Goal: Information Seeking & Learning: Check status

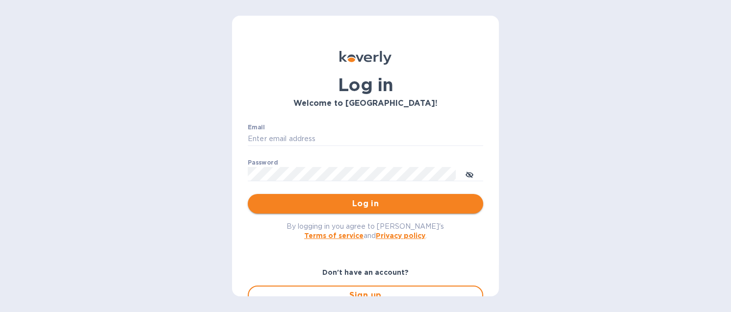
type input "[EMAIL_ADDRESS][DOMAIN_NAME]"
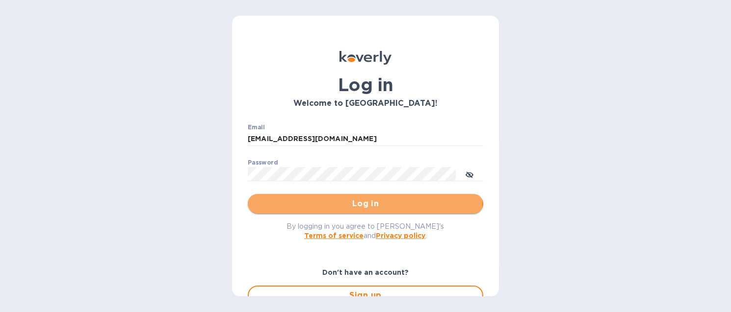
click at [364, 202] on span "Log in" at bounding box center [366, 204] width 220 height 12
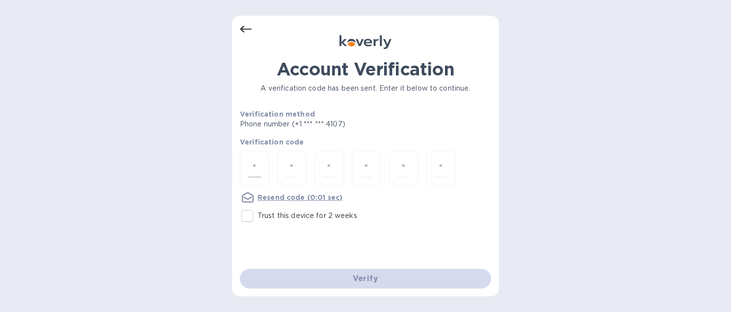
click at [263, 168] on div at bounding box center [254, 168] width 29 height 35
type input "3"
type input "8"
type input "7"
type input "3"
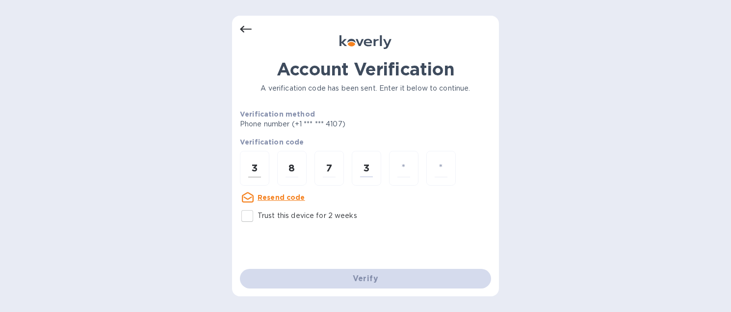
type input "2"
type input "8"
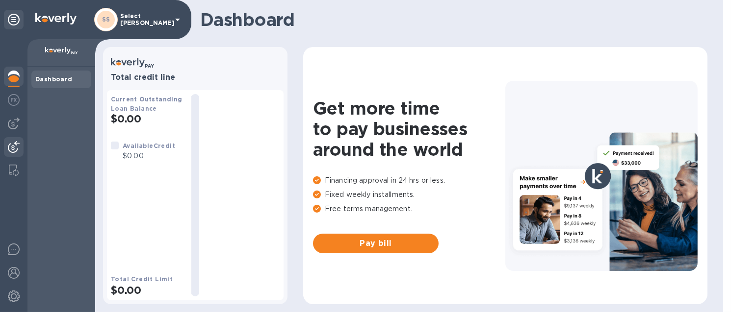
click at [13, 144] on img at bounding box center [14, 147] width 12 height 12
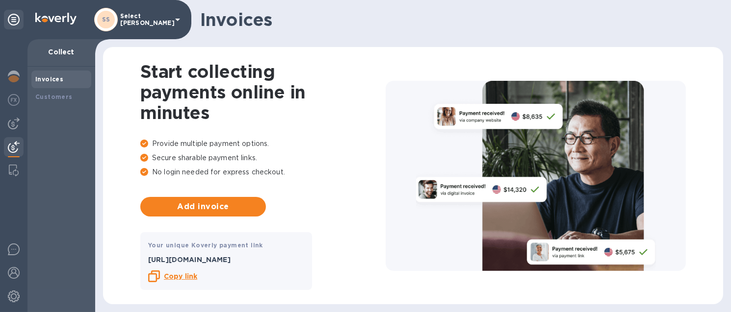
click at [13, 134] on div at bounding box center [13, 175] width 27 height 273
click at [13, 124] on img at bounding box center [14, 124] width 12 height 12
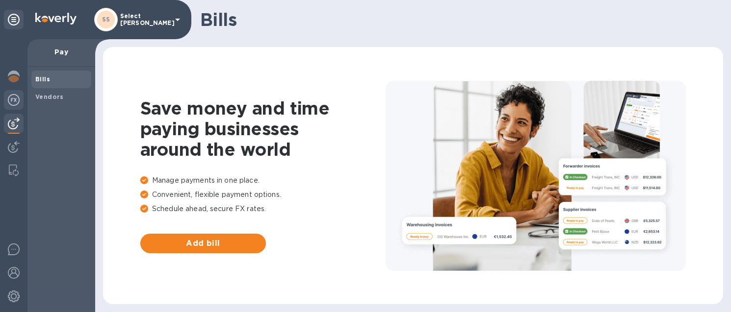
click at [13, 97] on img at bounding box center [14, 100] width 12 height 12
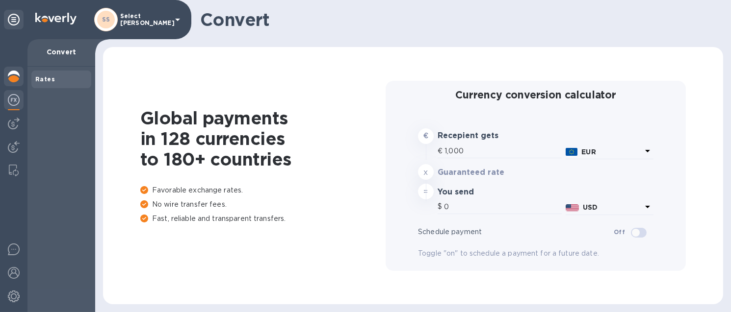
click at [16, 73] on img at bounding box center [14, 77] width 12 height 12
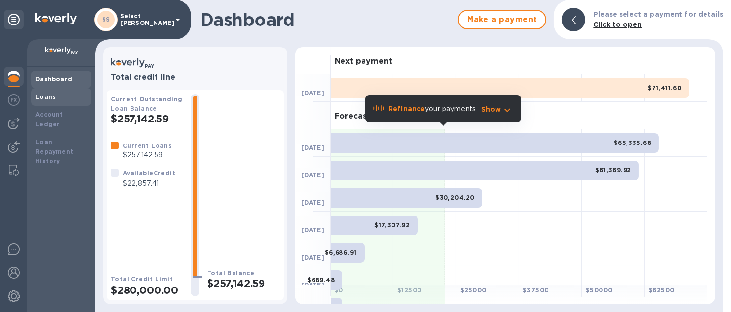
click at [58, 97] on div "Loans" at bounding box center [61, 97] width 52 height 10
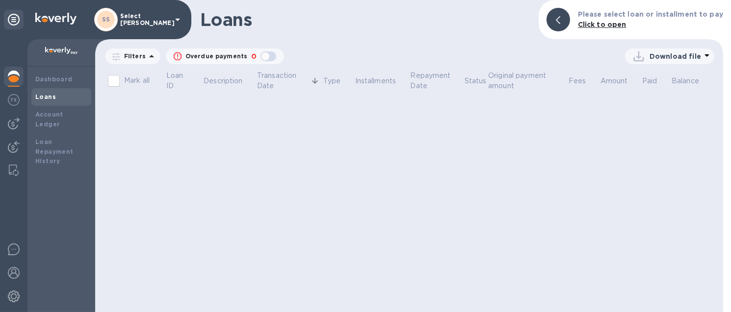
click at [133, 59] on p "Filters" at bounding box center [133, 56] width 26 height 8
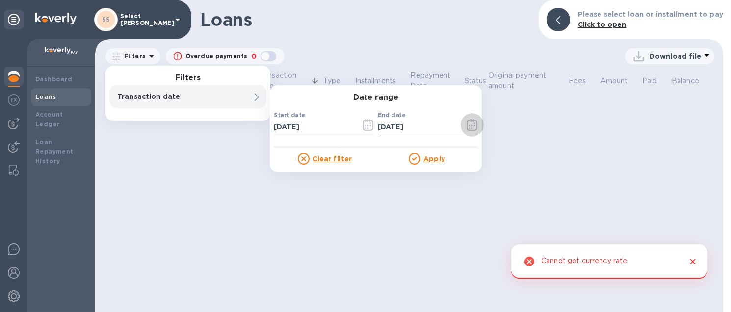
click at [469, 125] on icon "button" at bounding box center [472, 125] width 11 height 12
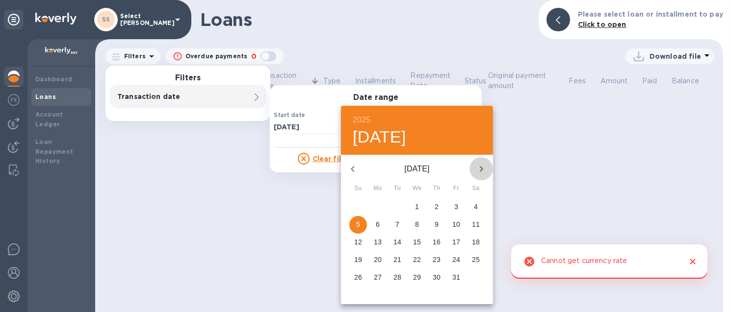
click at [484, 171] on icon "button" at bounding box center [481, 169] width 12 height 12
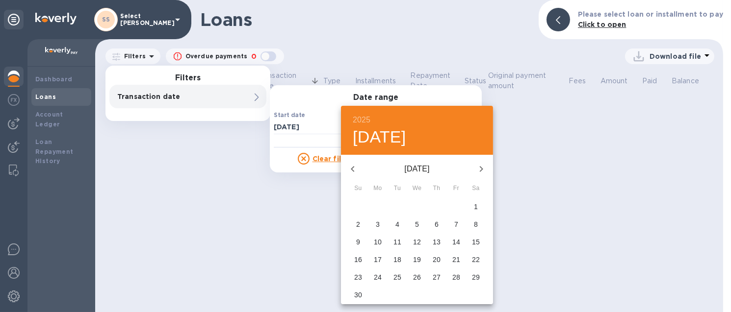
click at [351, 170] on icon "button" at bounding box center [353, 169] width 12 height 12
click at [383, 223] on span "6" at bounding box center [378, 225] width 18 height 10
type input "[DATE]"
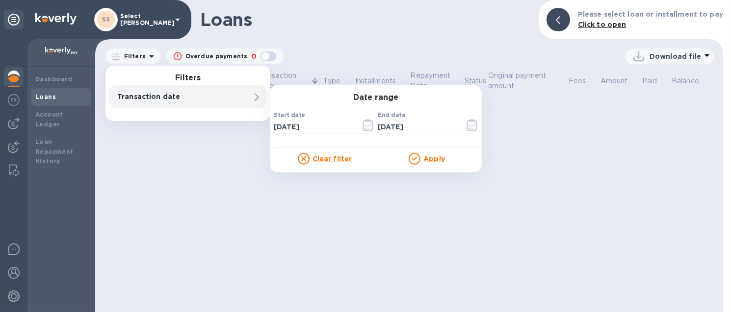
click at [322, 125] on input "[DATE]" at bounding box center [313, 127] width 79 height 15
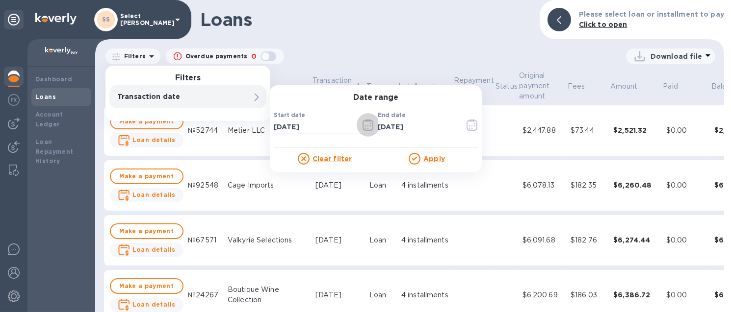
click at [366, 127] on icon "button" at bounding box center [368, 125] width 11 height 12
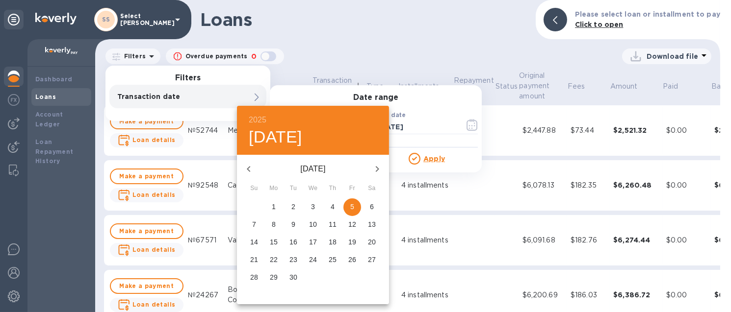
click at [380, 169] on icon "button" at bounding box center [377, 169] width 12 height 12
click at [272, 222] on p "6" at bounding box center [274, 225] width 4 height 10
type input "[DATE]"
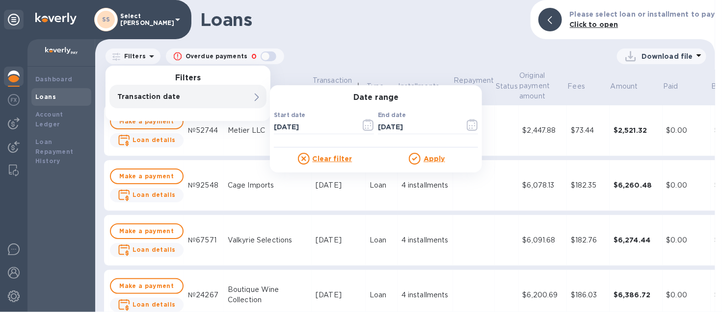
click at [438, 154] on p "Apply" at bounding box center [434, 159] width 22 height 10
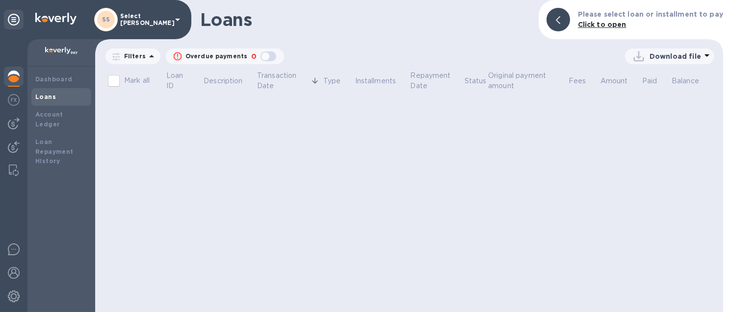
click at [0, 0] on icon at bounding box center [0, 0] width 0 height 0
click at [129, 58] on p "Filters" at bounding box center [133, 56] width 26 height 8
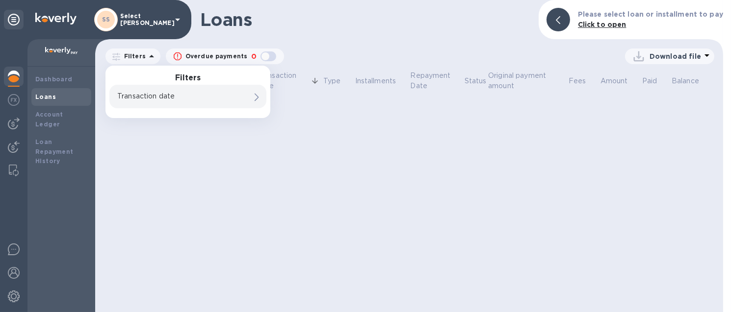
click at [146, 100] on p "Transaction date" at bounding box center [171, 96] width 108 height 10
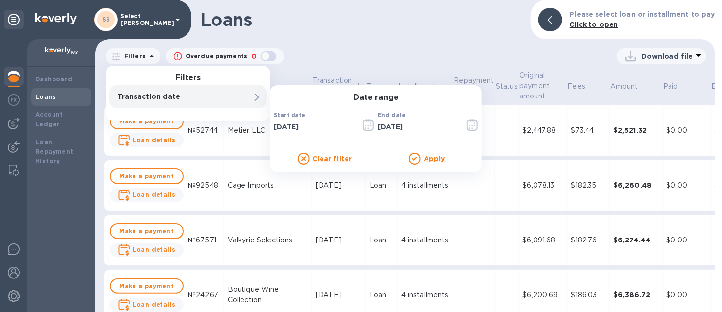
click at [367, 120] on icon "button" at bounding box center [368, 125] width 11 height 12
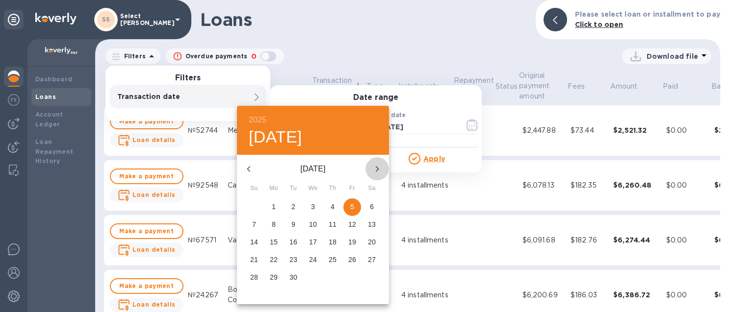
click at [373, 168] on icon "button" at bounding box center [377, 169] width 12 height 12
click at [309, 205] on span "1" at bounding box center [313, 207] width 18 height 10
type input "[DATE]"
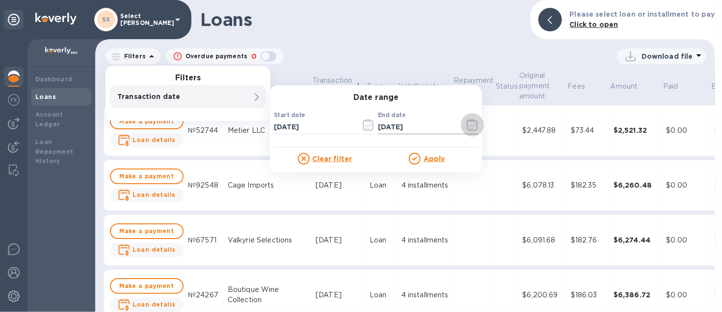
click at [472, 122] on icon "button" at bounding box center [472, 125] width 11 height 12
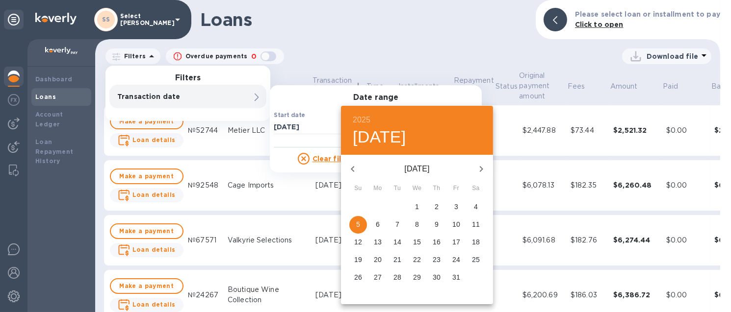
click at [377, 223] on p "6" at bounding box center [378, 225] width 4 height 10
type input "[DATE]"
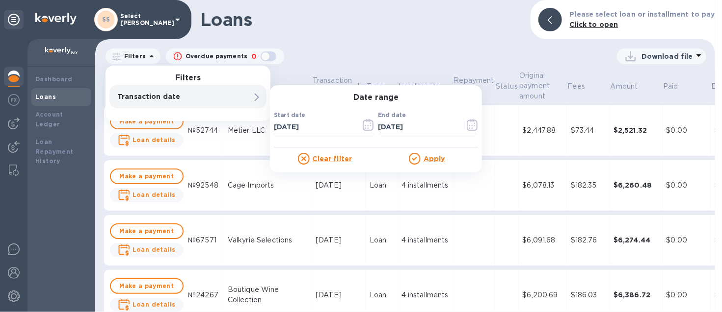
click at [431, 153] on div "Apply" at bounding box center [427, 159] width 102 height 12
click at [439, 155] on u "Apply" at bounding box center [434, 159] width 22 height 8
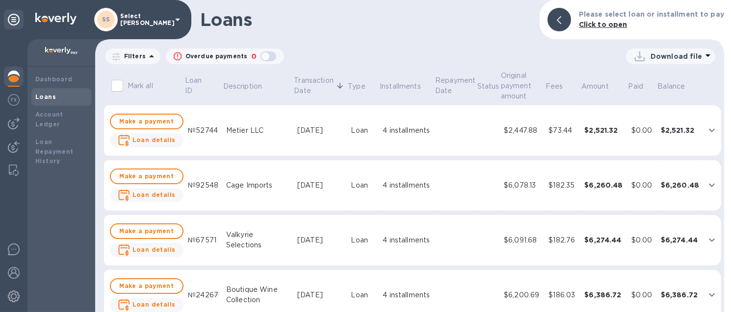
click at [0, 0] on span "[DATE] to [DATE]" at bounding box center [0, 0] width 0 height 0
click at [0, 0] on icon "button" at bounding box center [0, 0] width 0 height 0
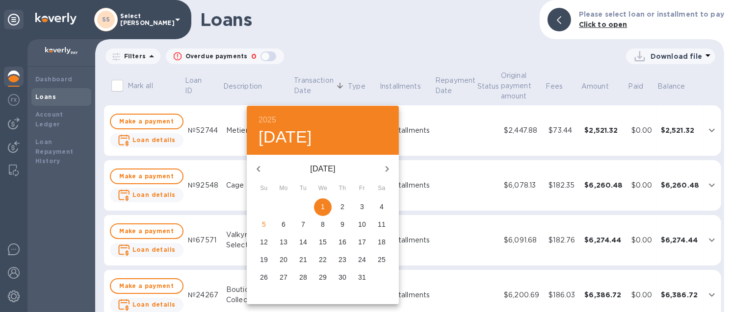
click at [262, 224] on p "5" at bounding box center [264, 225] width 4 height 10
type input "[DATE]"
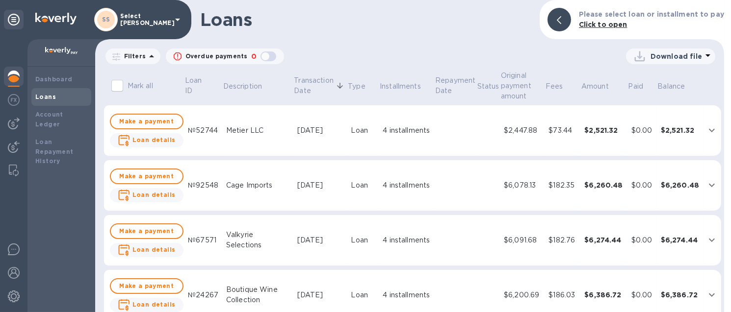
click at [0, 0] on icon "button" at bounding box center [0, 0] width 0 height 0
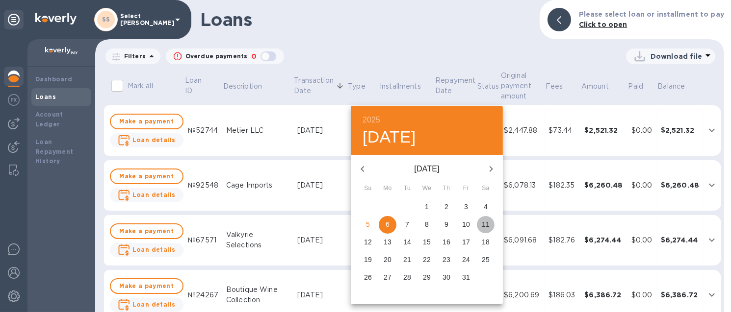
click at [484, 224] on p "11" at bounding box center [486, 225] width 8 height 10
type input "[DATE]"
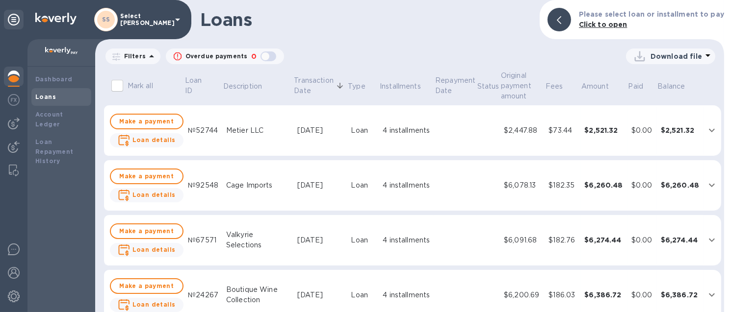
click at [0, 0] on u "Apply" at bounding box center [0, 0] width 0 height 0
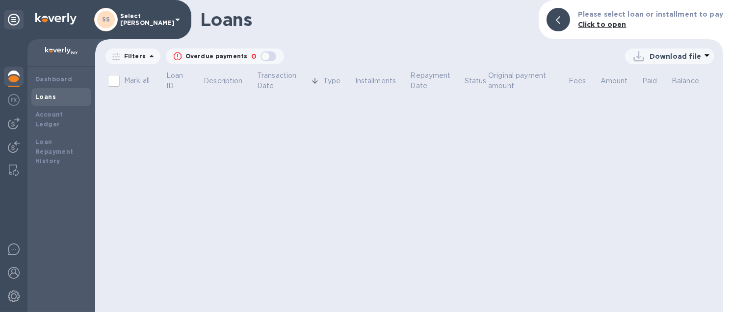
click at [130, 57] on p "Filters" at bounding box center [133, 56] width 26 height 8
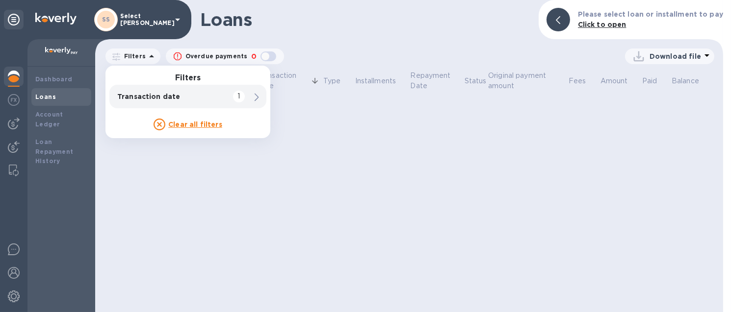
click at [193, 123] on u "Clear all filters" at bounding box center [195, 125] width 54 height 8
drag, startPoint x: 427, startPoint y: 31, endPoint x: 416, endPoint y: 33, distance: 11.0
click at [426, 30] on div "Loans Please select loan or installment to pay Click to open" at bounding box center [409, 19] width 628 height 39
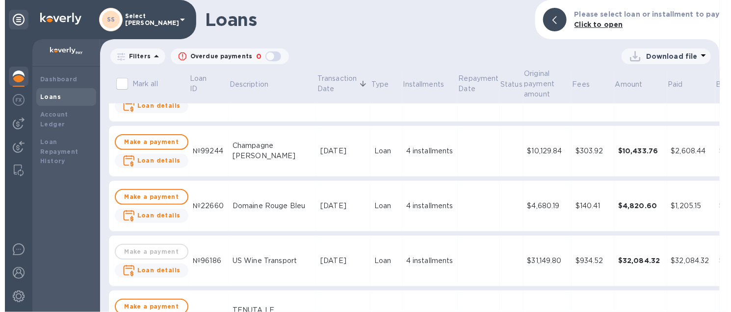
scroll to position [1287, 0]
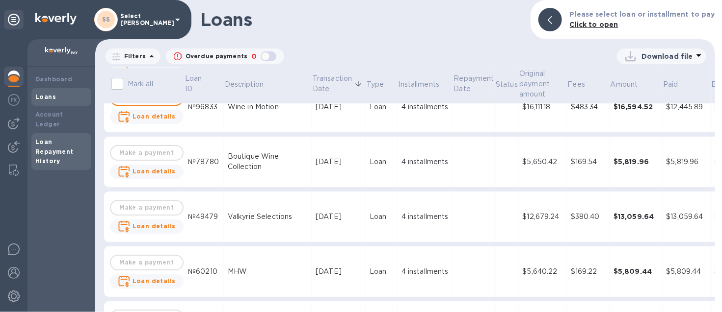
click at [54, 139] on b "Loan Repayment History" at bounding box center [54, 151] width 38 height 27
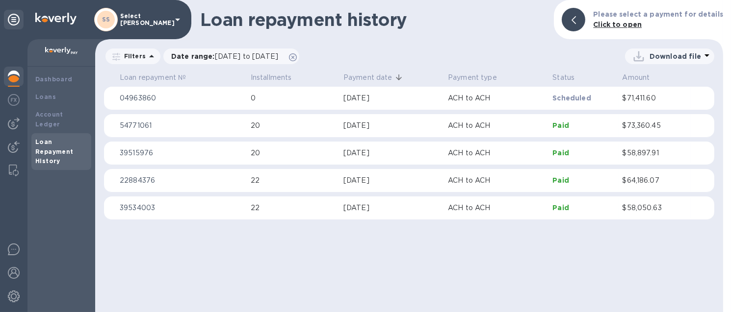
click at [382, 98] on div "[DATE]" at bounding box center [391, 98] width 97 height 10
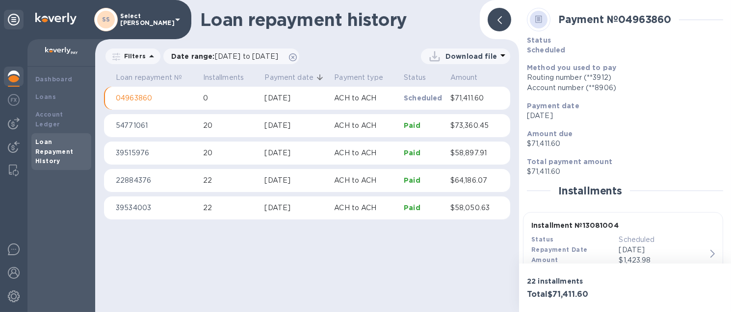
click at [382, 98] on p "ACH to ACH" at bounding box center [365, 98] width 62 height 10
click at [429, 100] on p "Scheduled" at bounding box center [423, 98] width 39 height 10
click at [465, 56] on p "Download file" at bounding box center [471, 57] width 52 height 10
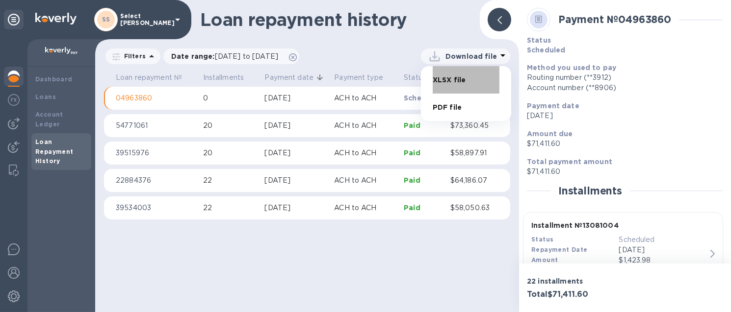
click at [451, 79] on li "XLSX file" at bounding box center [466, 79] width 67 height 27
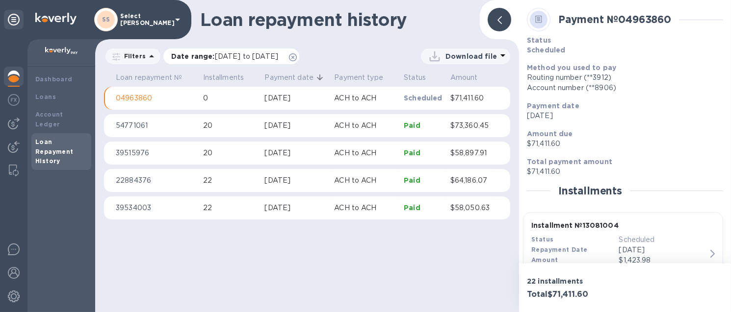
click at [278, 53] on span "[DATE] to [DATE]" at bounding box center [246, 56] width 63 height 8
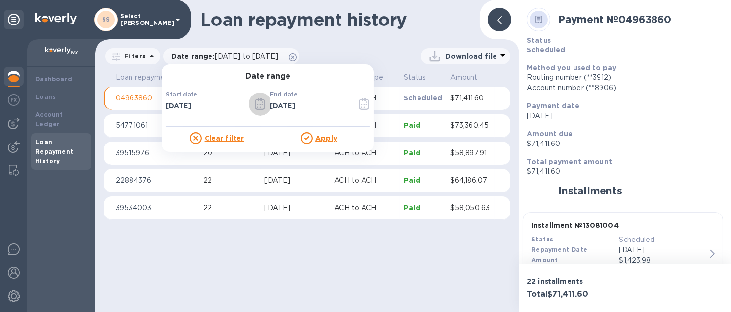
click at [255, 106] on icon "button" at bounding box center [260, 104] width 11 height 12
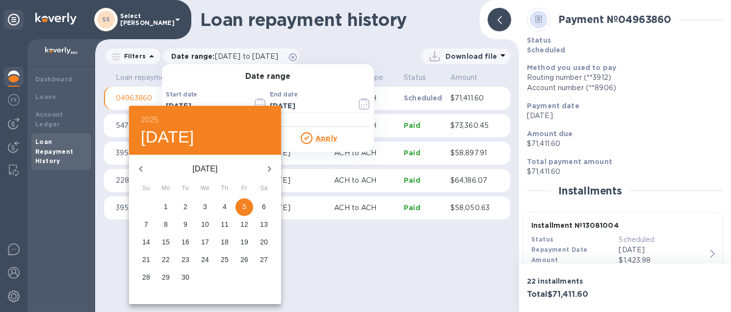
click at [269, 168] on icon "button" at bounding box center [269, 169] width 12 height 12
click at [184, 225] on p "7" at bounding box center [185, 225] width 4 height 10
type input "[DATE]"
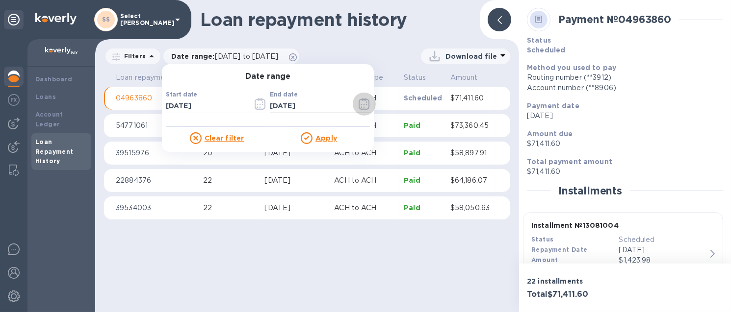
click at [360, 106] on icon "button" at bounding box center [364, 104] width 11 height 12
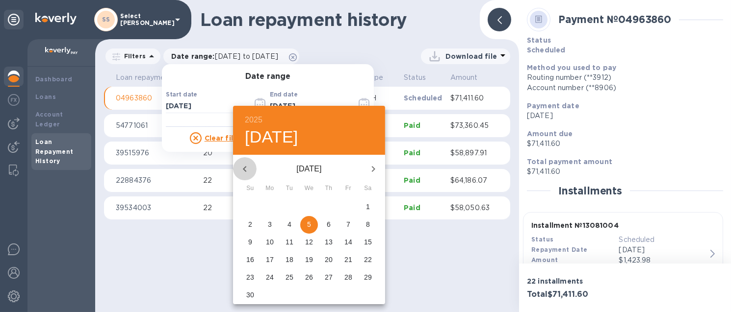
click at [250, 167] on icon "button" at bounding box center [245, 169] width 12 height 12
click at [285, 220] on span "7" at bounding box center [290, 225] width 18 height 10
type input "[DATE]"
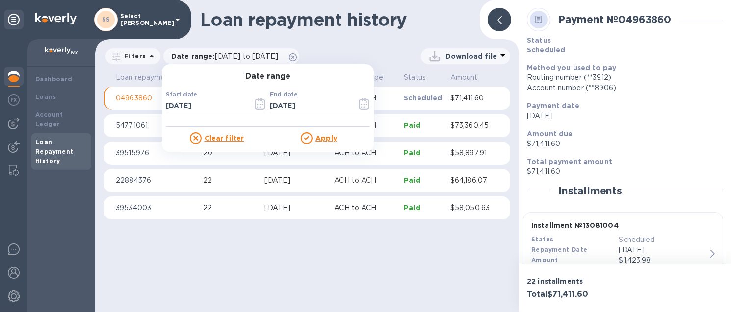
click at [317, 136] on u "Apply" at bounding box center [326, 138] width 22 height 8
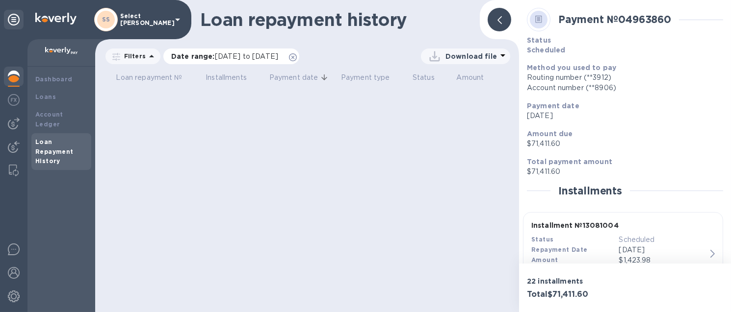
click at [282, 60] on p "Date range : [DATE] to [DATE]" at bounding box center [227, 57] width 112 height 10
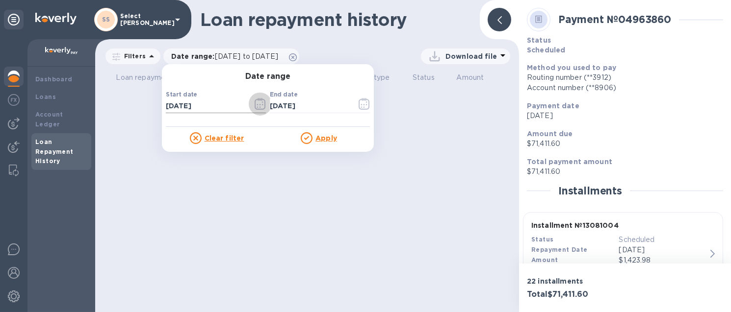
click at [256, 111] on button "button" at bounding box center [260, 104] width 23 height 24
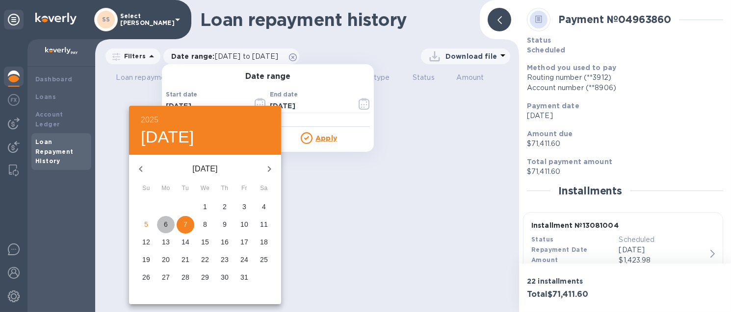
click at [159, 229] on span "6" at bounding box center [166, 225] width 18 height 10
type input "[DATE]"
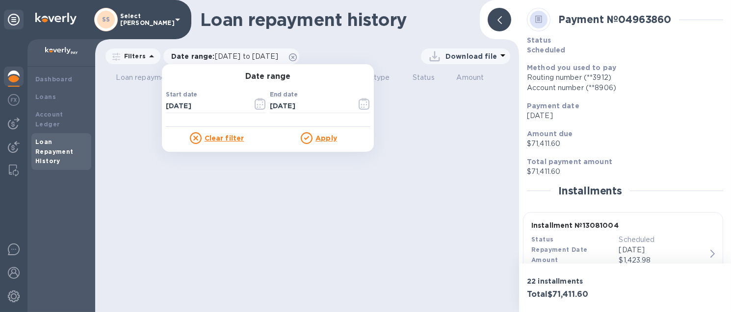
click at [314, 147] on div "Date range Start date [DATE] ​ End date [DATE] ​ Clear filter Apply" at bounding box center [268, 108] width 212 height 88
click at [320, 137] on u "Apply" at bounding box center [326, 138] width 22 height 8
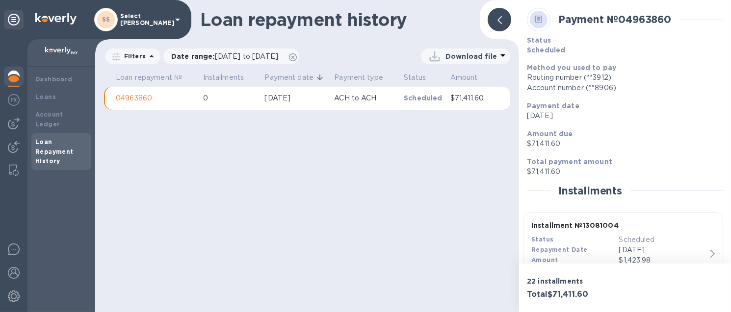
click at [344, 96] on p "ACH to ACH" at bounding box center [365, 98] width 62 height 10
click at [470, 53] on p "Download file" at bounding box center [471, 57] width 52 height 10
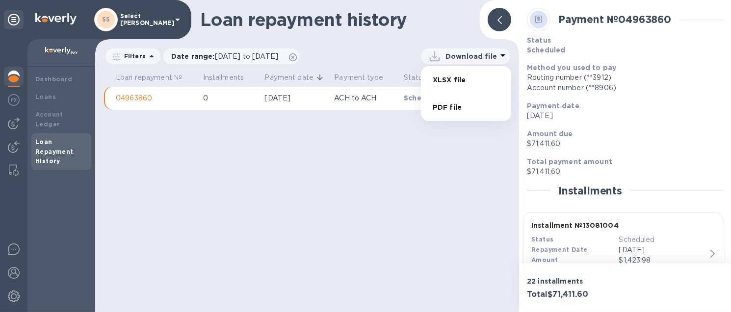
click at [444, 80] on li "XLSX file" at bounding box center [466, 79] width 67 height 27
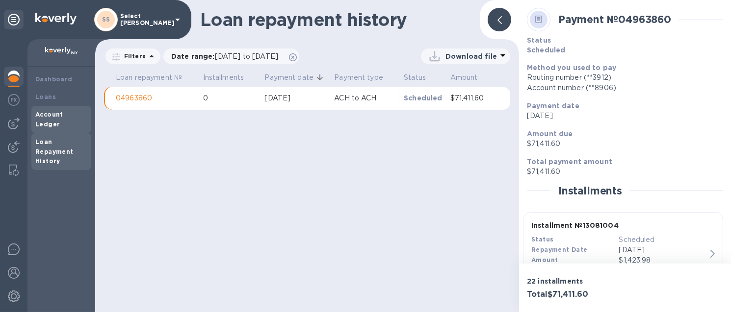
click at [63, 112] on b "Account Ledger" at bounding box center [49, 119] width 28 height 17
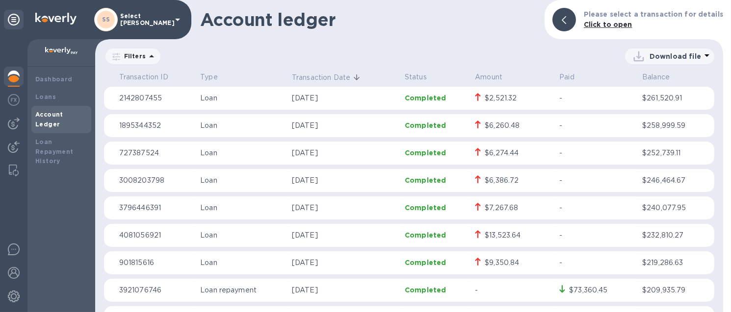
click at [137, 57] on p "Filters" at bounding box center [133, 56] width 26 height 8
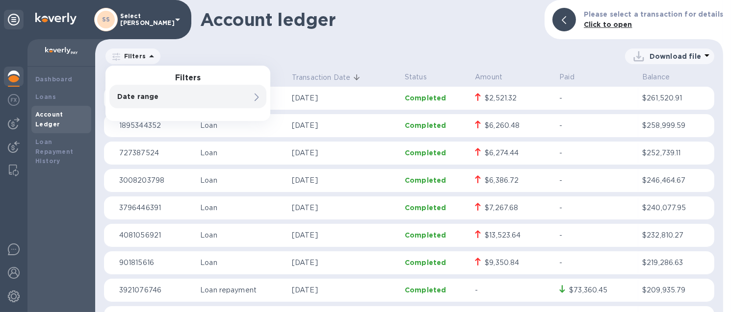
click at [142, 93] on p "Date range" at bounding box center [171, 97] width 108 height 10
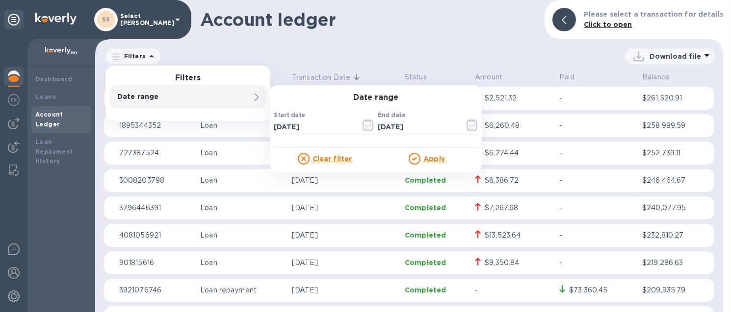
click at [343, 160] on u "Clear filter" at bounding box center [332, 159] width 40 height 8
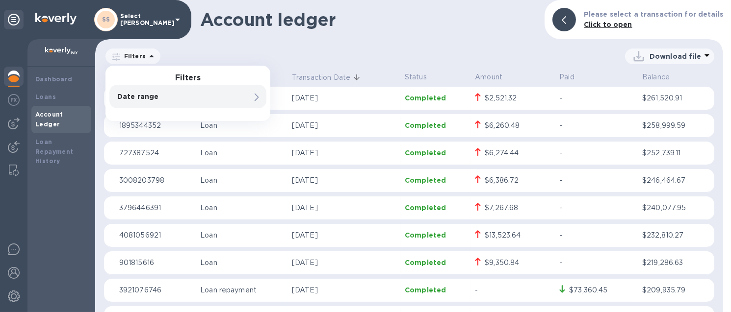
click at [429, 37] on div "Account ledger Please select a transaction for details Click to open" at bounding box center [409, 19] width 628 height 39
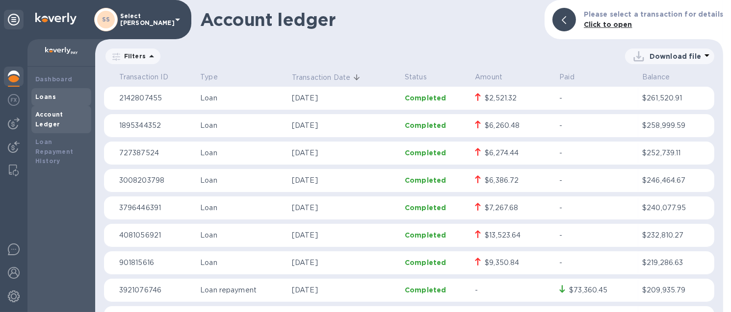
click at [53, 94] on b "Loans" at bounding box center [45, 96] width 21 height 7
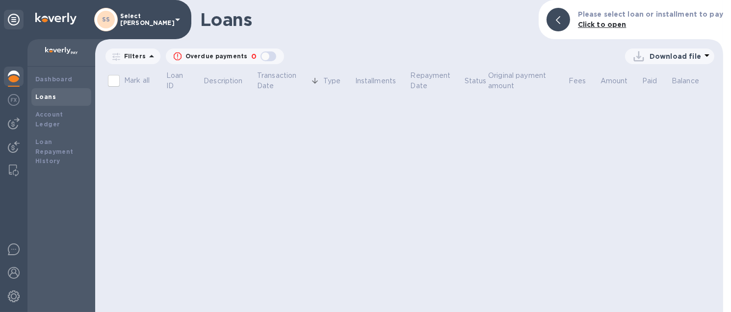
click at [137, 59] on p "Filters" at bounding box center [133, 56] width 26 height 8
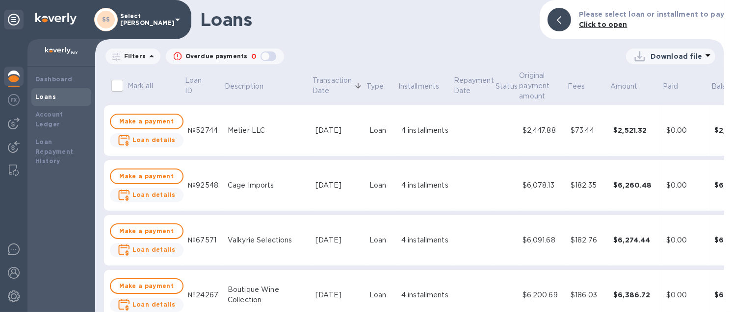
click at [135, 56] on p "Filters" at bounding box center [133, 56] width 26 height 8
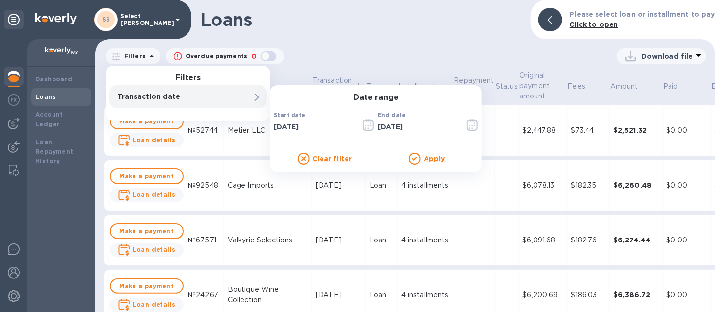
click at [324, 162] on u "Clear filter" at bounding box center [332, 159] width 40 height 8
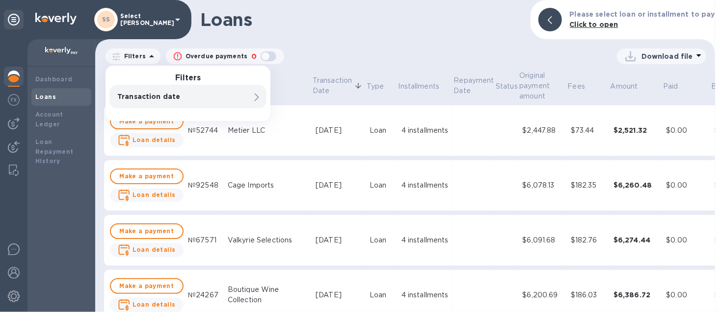
click at [380, 36] on div "Loans Please select loan or installment to pay Click to open" at bounding box center [405, 19] width 620 height 39
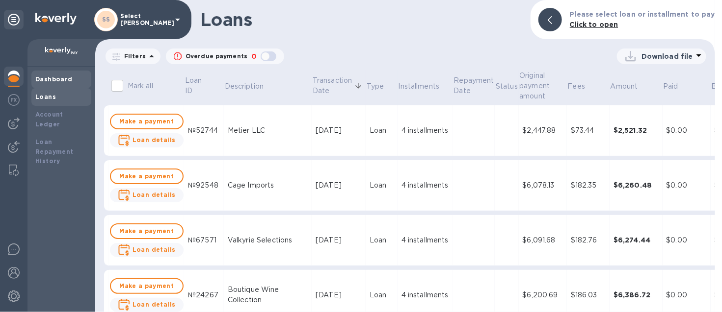
click at [57, 77] on b "Dashboard" at bounding box center [53, 79] width 37 height 7
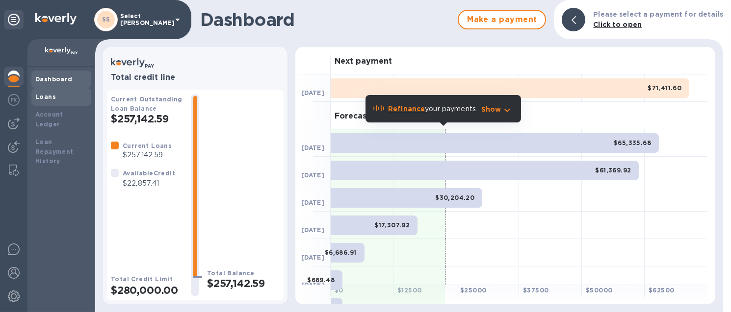
click at [52, 95] on b "Loans" at bounding box center [45, 96] width 21 height 7
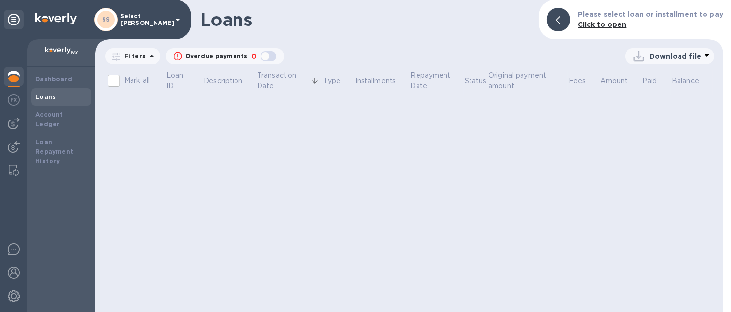
click at [422, 21] on h1 "Loans" at bounding box center [365, 19] width 331 height 21
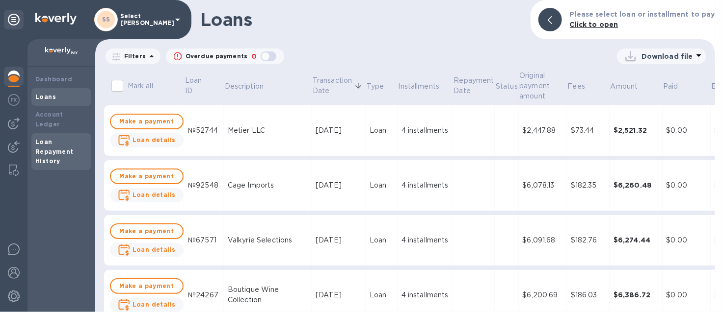
click at [41, 144] on b "Loan Repayment History" at bounding box center [54, 151] width 38 height 27
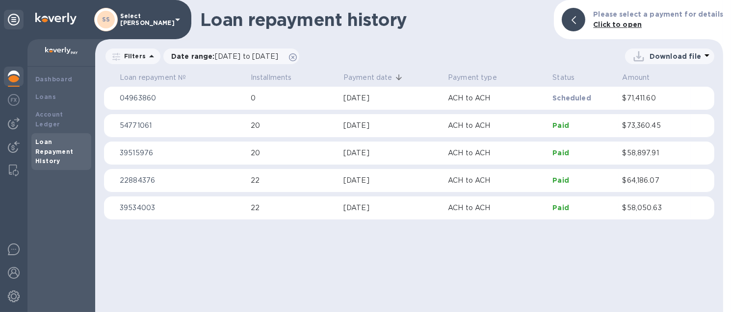
click at [576, 104] on td "Scheduled" at bounding box center [583, 99] width 70 height 24
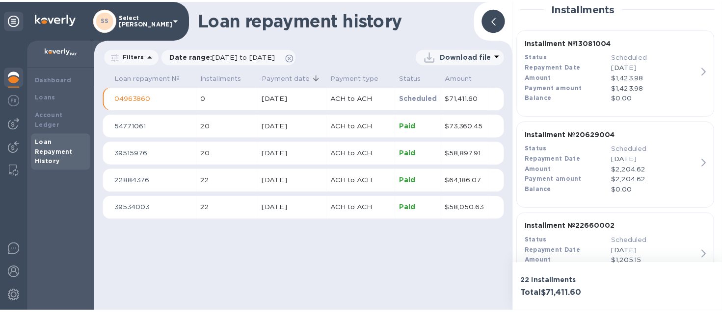
scroll to position [307, 0]
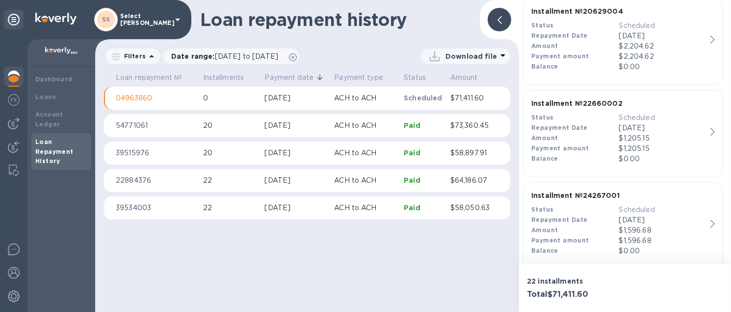
click at [663, 221] on p "[DATE]" at bounding box center [662, 220] width 87 height 10
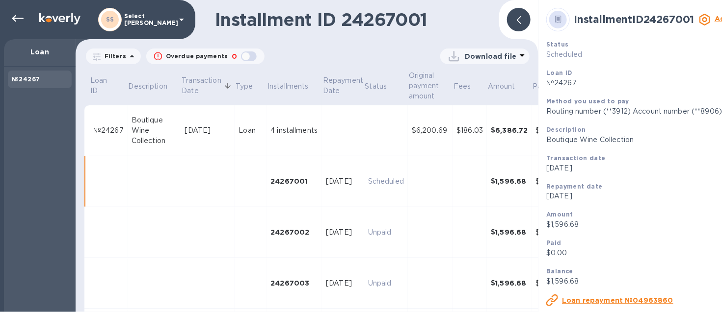
scroll to position [37, 0]
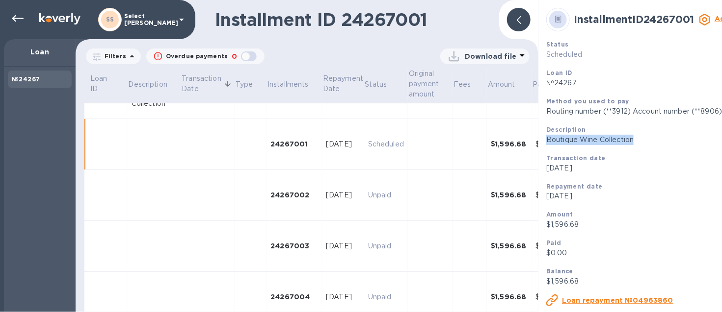
drag, startPoint x: 640, startPoint y: 147, endPoint x: 546, endPoint y: 144, distance: 93.8
click at [546, 144] on div "Description Boutique Wine Collection" at bounding box center [654, 135] width 224 height 28
copy p "Boutique Wine Collection"
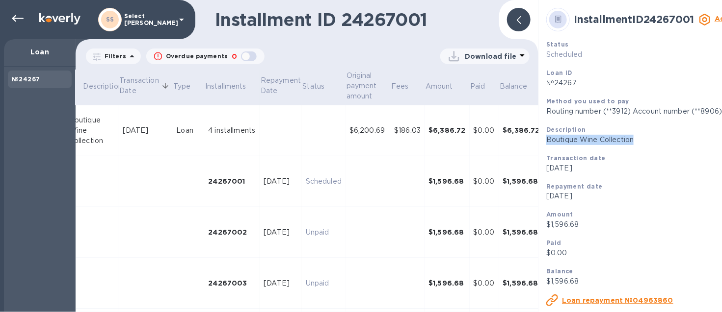
scroll to position [0, 83]
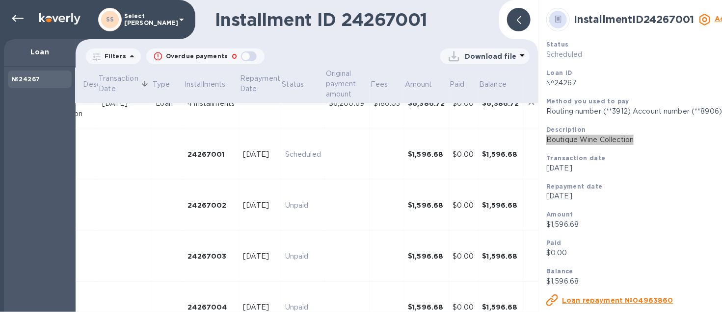
scroll to position [0, 83]
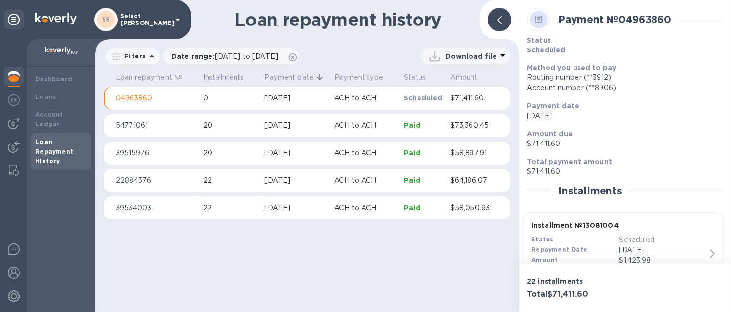
click at [382, 97] on p "ACH to ACH" at bounding box center [365, 98] width 62 height 10
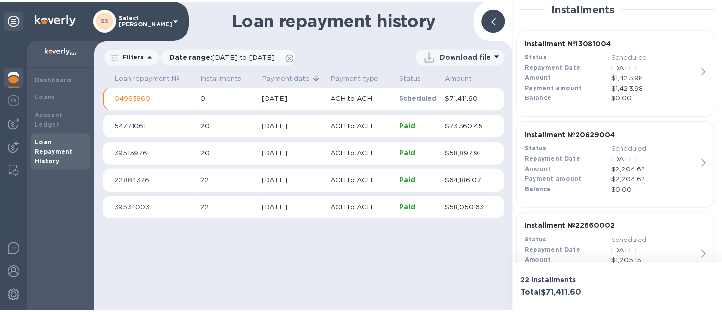
scroll to position [1048, 0]
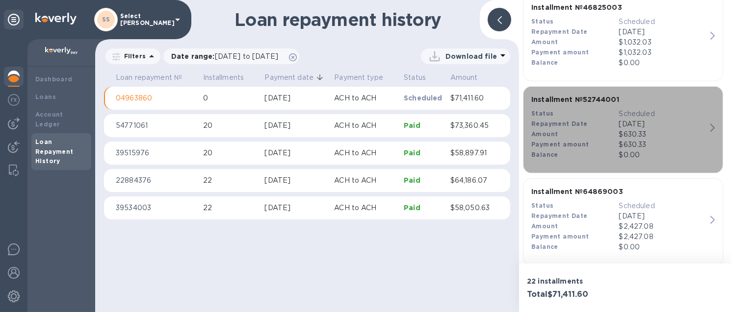
click at [687, 130] on div "$630.33" at bounding box center [662, 135] width 87 height 10
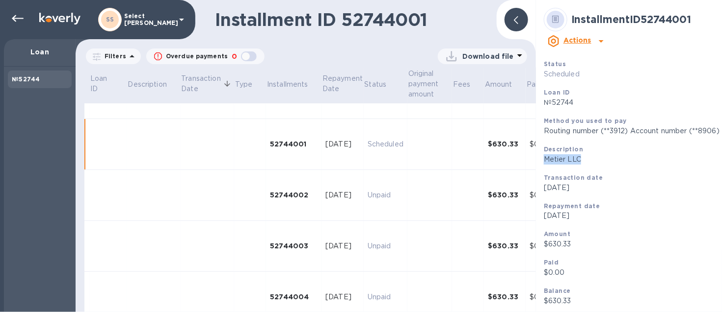
drag, startPoint x: 583, startPoint y: 142, endPoint x: 546, endPoint y: 140, distance: 37.4
click at [546, 155] on p "Metier LLC" at bounding box center [651, 160] width 214 height 10
copy p "Metier LLC"
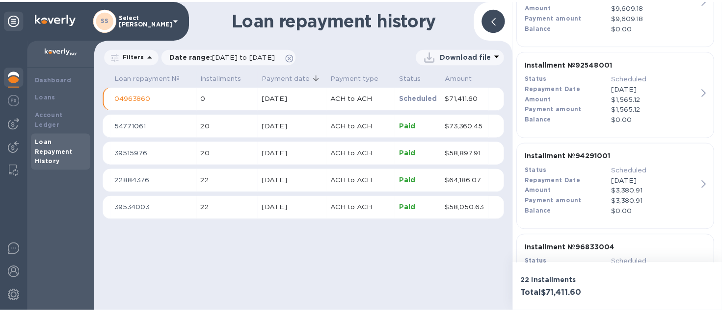
scroll to position [1845, 0]
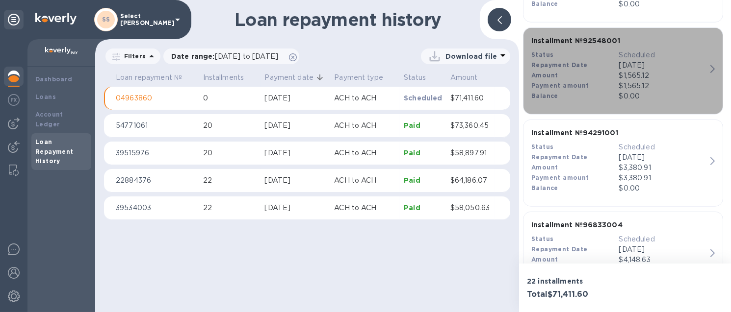
click at [666, 81] on p "$1,565.12" at bounding box center [662, 86] width 87 height 10
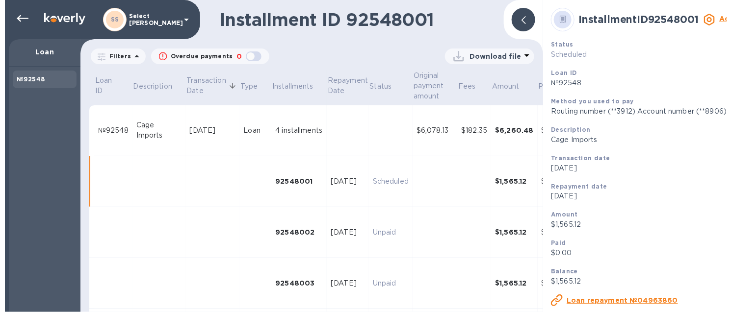
scroll to position [37, 0]
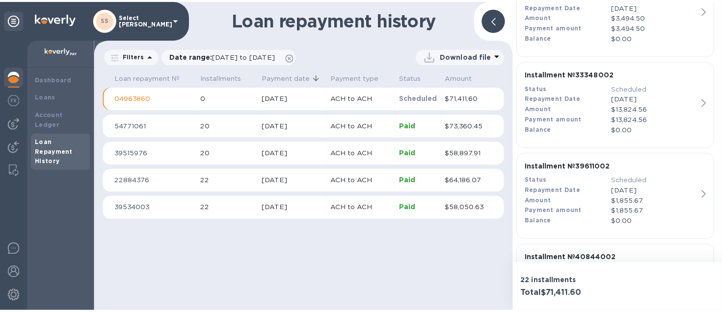
scroll to position [1232, 0]
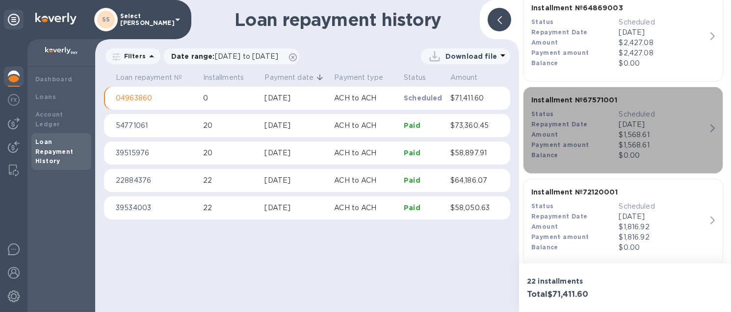
click at [631, 140] on p "$1,568.61" at bounding box center [662, 145] width 87 height 10
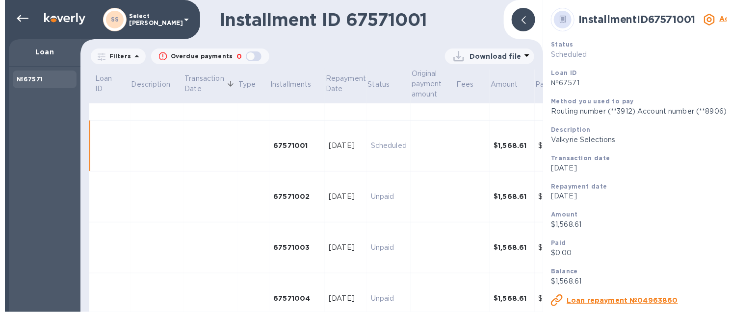
scroll to position [37, 0]
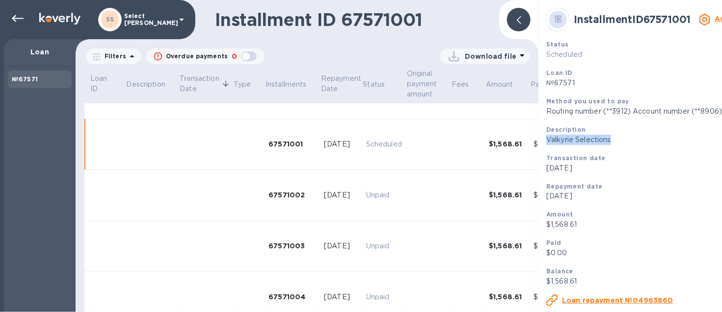
drag, startPoint x: 618, startPoint y: 143, endPoint x: 546, endPoint y: 146, distance: 71.7
click at [546, 145] on p "Valkyrie Selections" at bounding box center [654, 140] width 216 height 10
copy p "Valkyrie Selections"
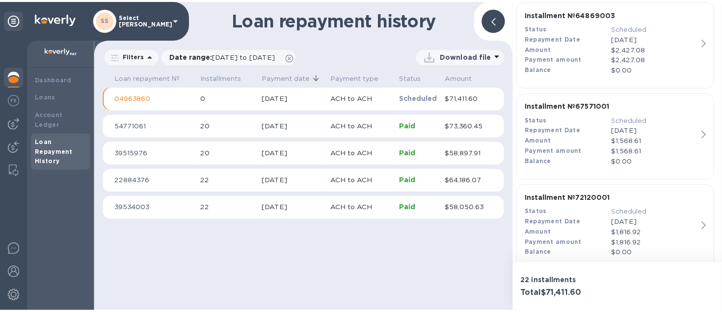
scroll to position [1349, 0]
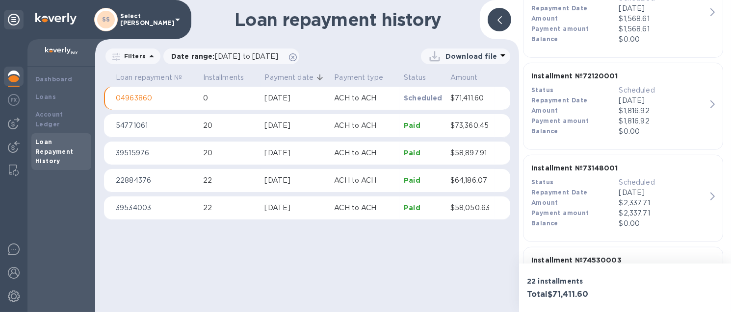
click at [674, 106] on div "$1,816.92" at bounding box center [662, 111] width 87 height 10
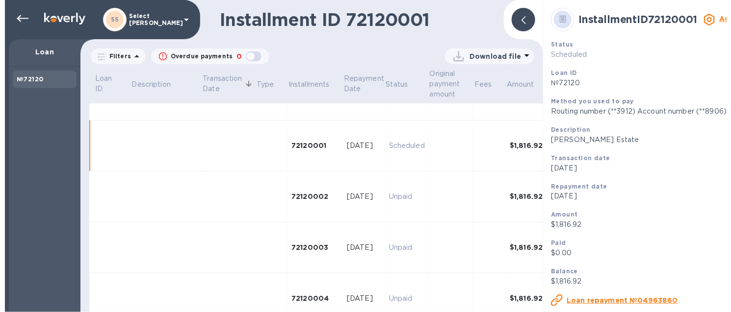
scroll to position [37, 0]
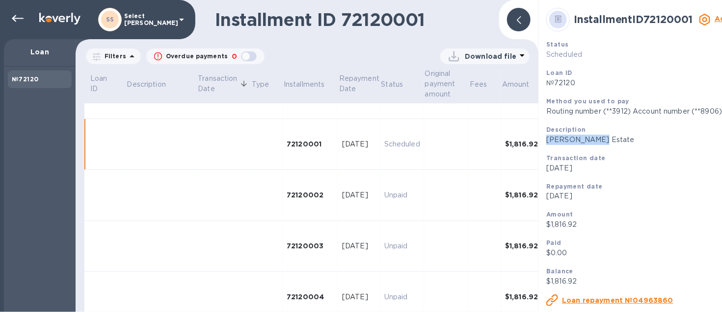
drag, startPoint x: 596, startPoint y: 144, endPoint x: 546, endPoint y: 141, distance: 49.6
click at [546, 141] on p "[PERSON_NAME] Estate" at bounding box center [654, 140] width 216 height 10
copy p "[PERSON_NAME] Estate"
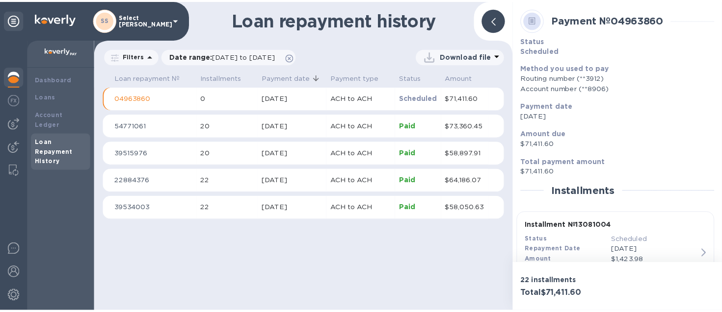
scroll to position [1416, 0]
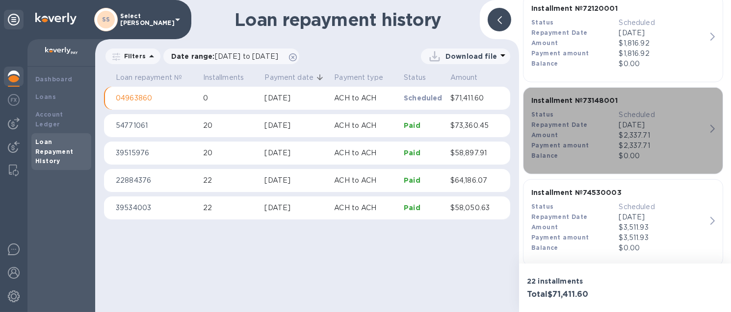
click at [656, 130] on div "$2,337.71" at bounding box center [662, 135] width 87 height 10
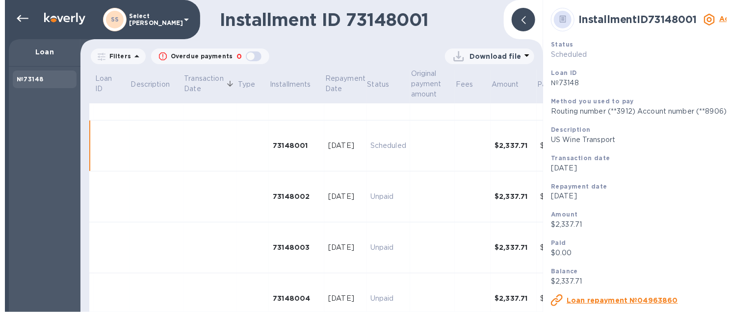
scroll to position [37, 0]
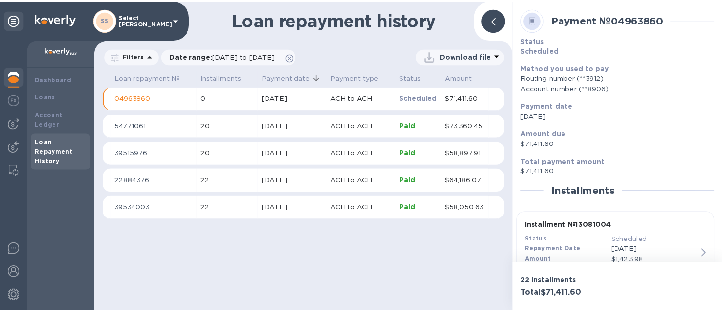
scroll to position [1876, 0]
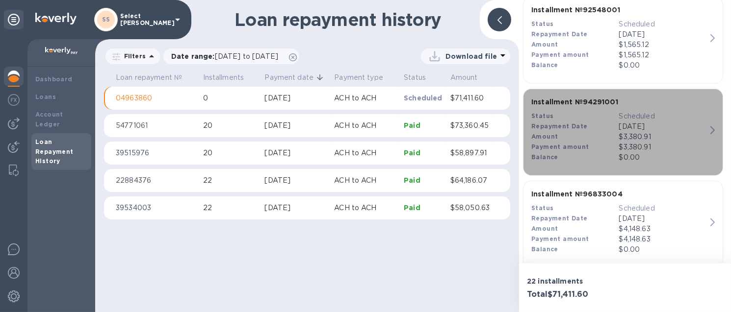
click at [621, 142] on p "$3,380.91" at bounding box center [662, 147] width 87 height 10
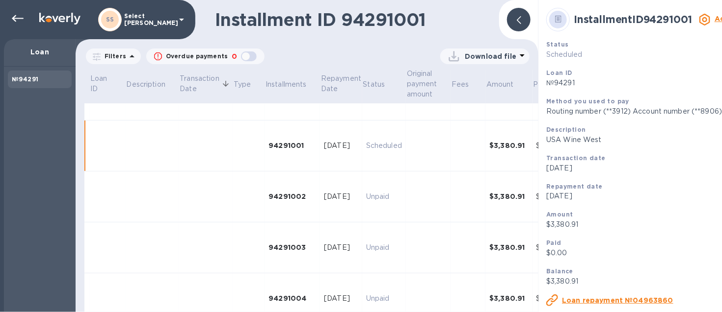
scroll to position [37, 0]
